Goal: Task Accomplishment & Management: Use online tool/utility

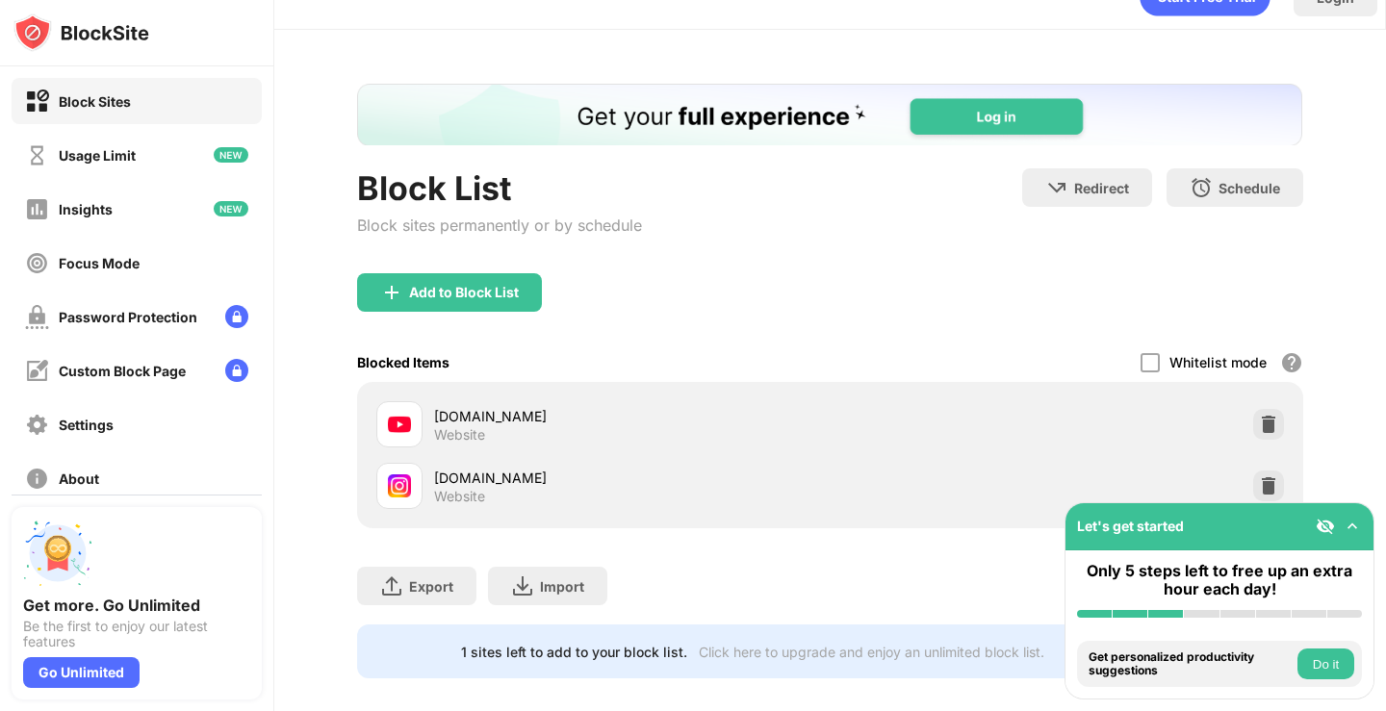
scroll to position [72, 0]
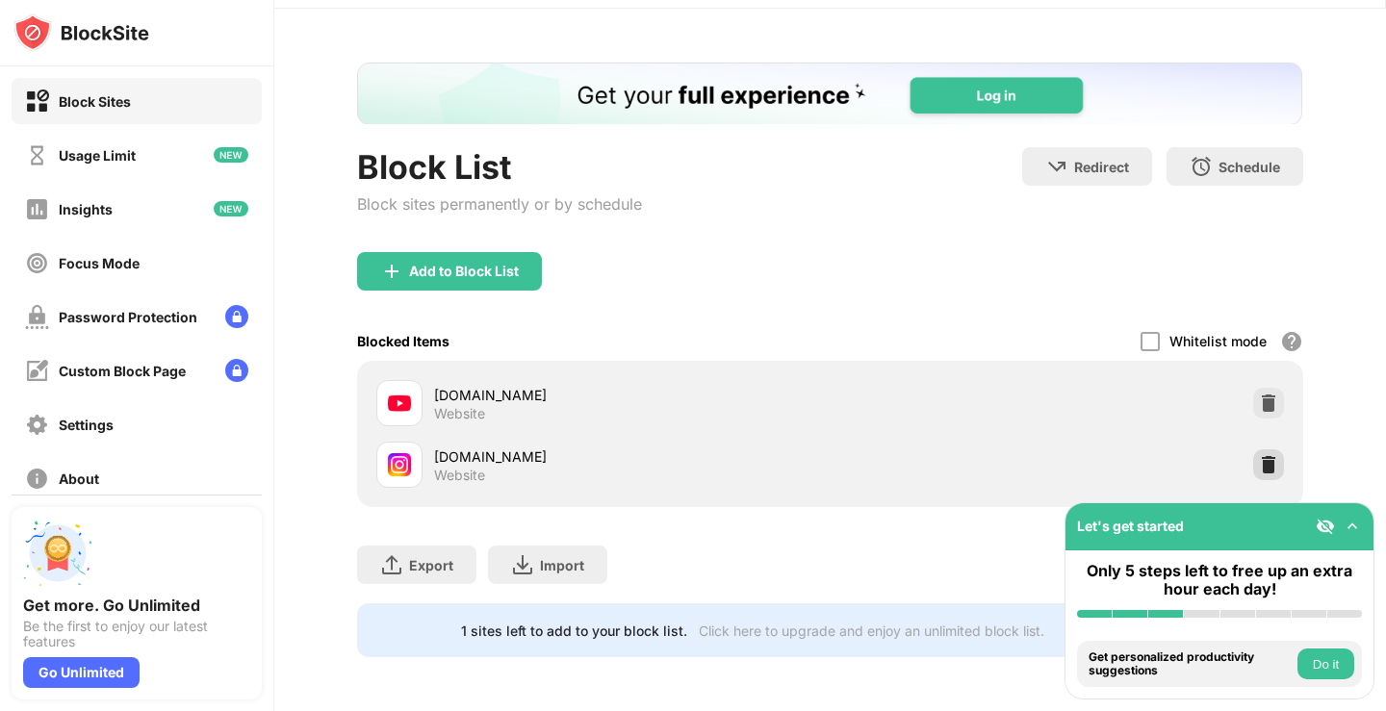
click at [1259, 455] on img at bounding box center [1268, 464] width 19 height 19
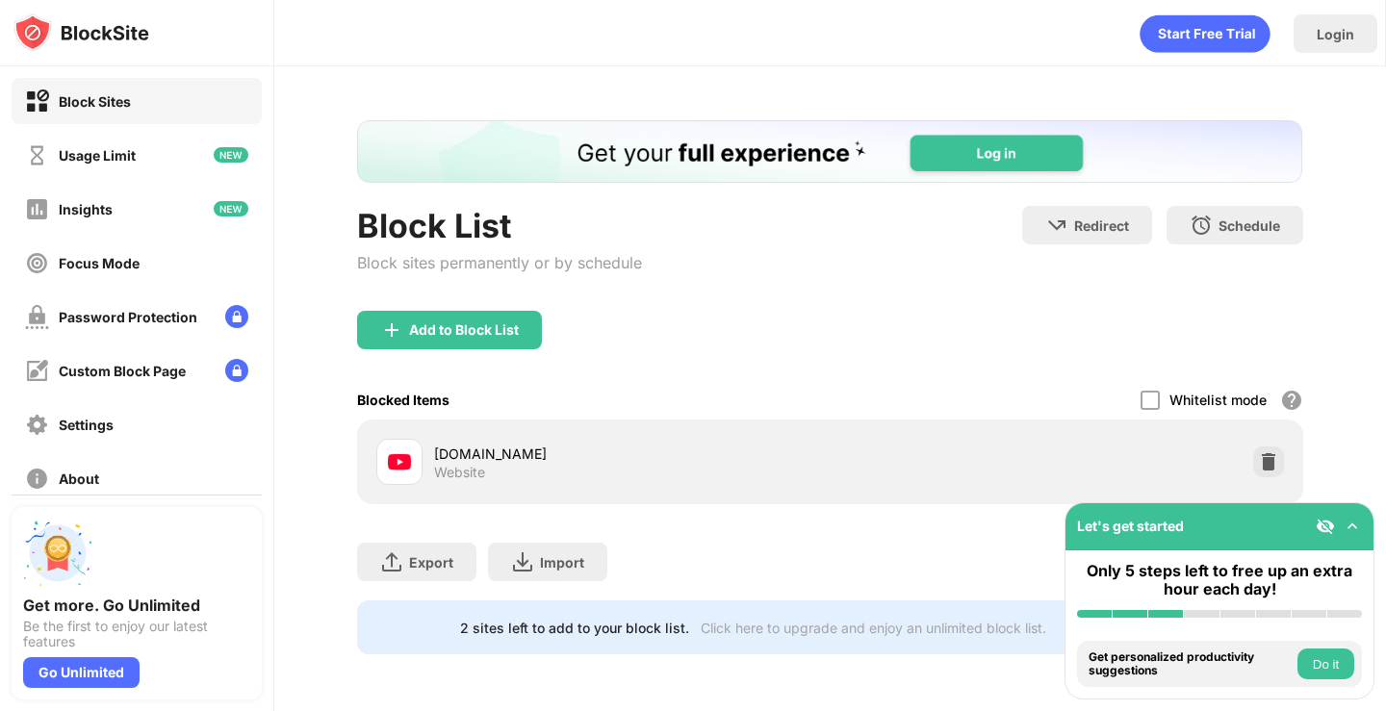
scroll to position [0, 0]
click at [446, 330] on div "Add to Block List" at bounding box center [464, 329] width 110 height 15
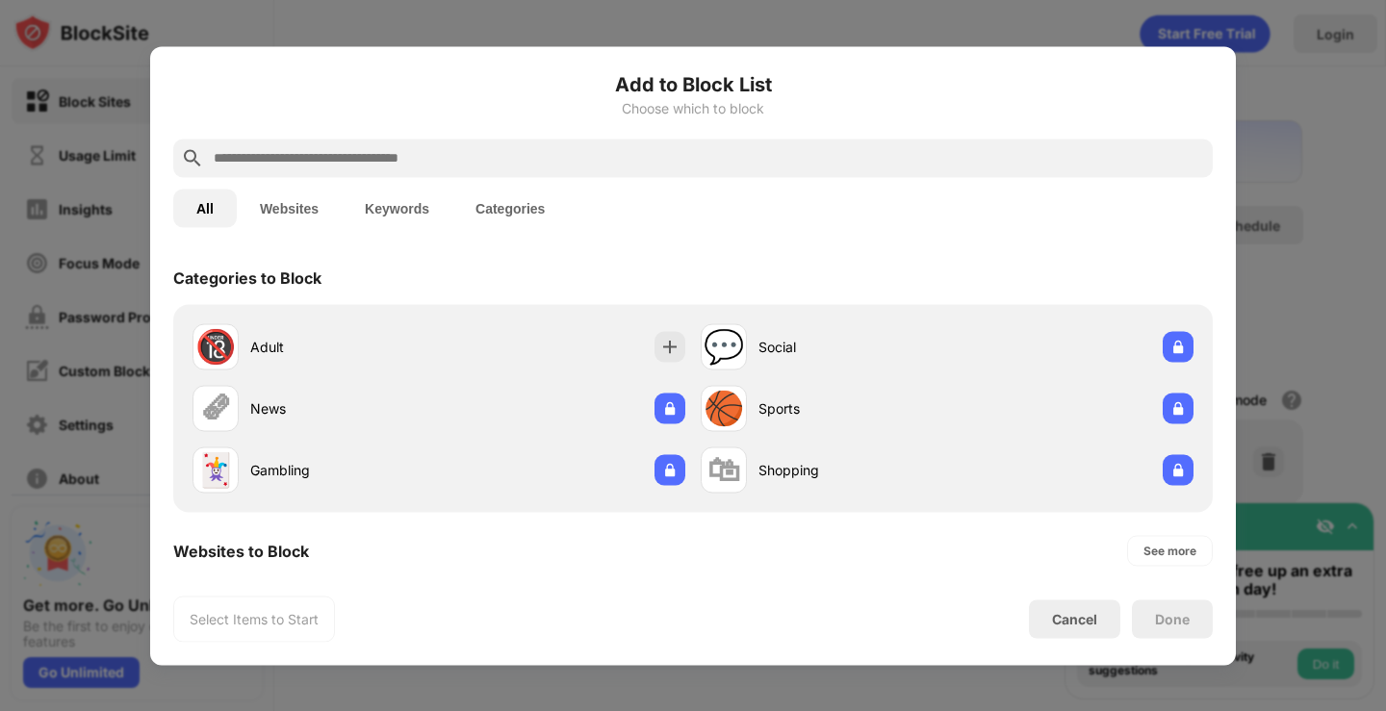
click at [309, 139] on div at bounding box center [693, 158] width 1040 height 39
click at [305, 155] on input "text" at bounding box center [708, 157] width 993 height 23
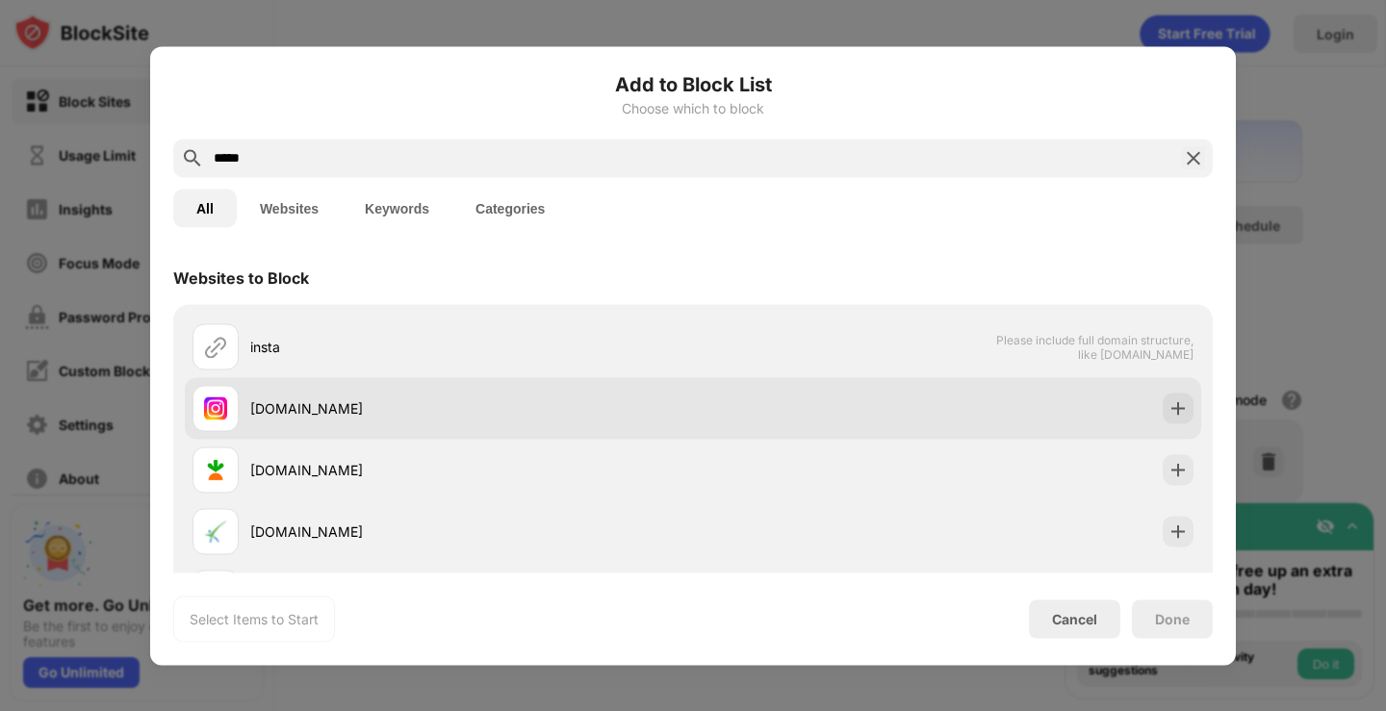
type input "*****"
click at [484, 410] on div "[DOMAIN_NAME]" at bounding box center [471, 408] width 443 height 20
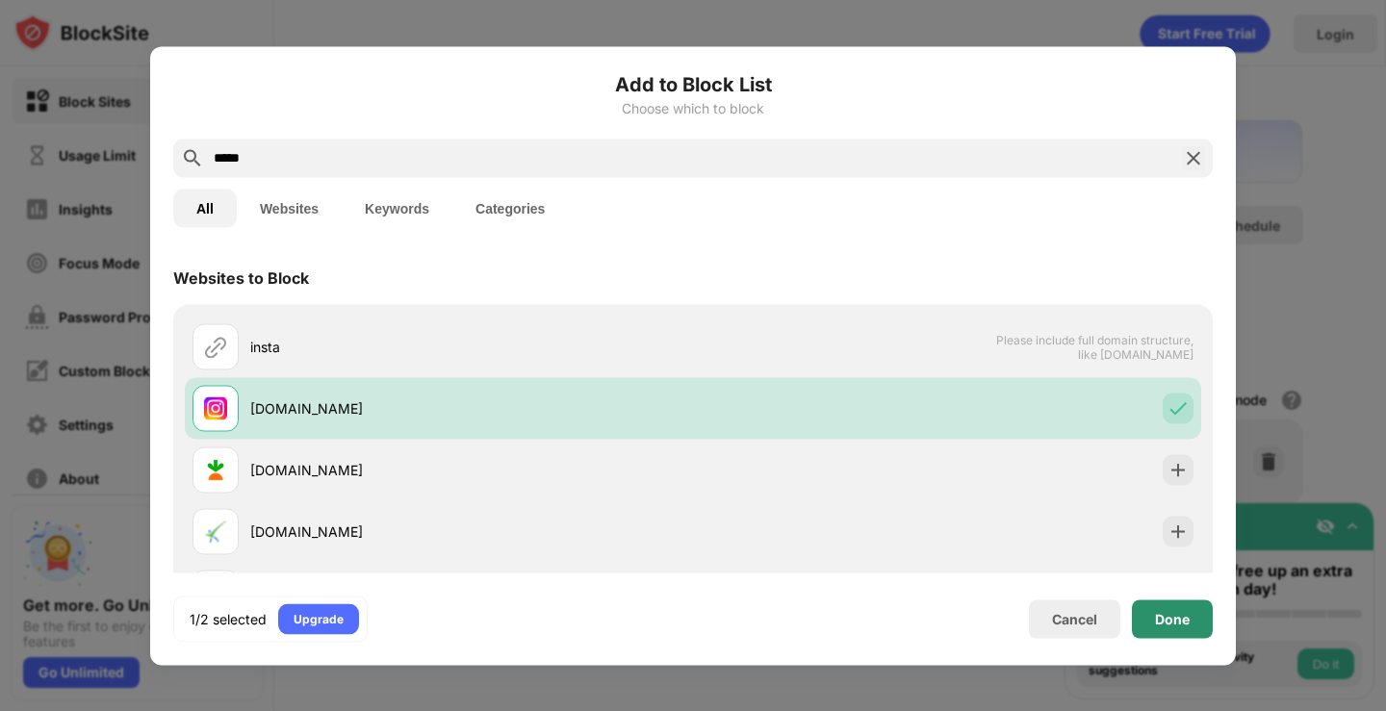
click at [1176, 615] on div "Done" at bounding box center [1172, 618] width 35 height 15
